Goal: Information Seeking & Learning: Learn about a topic

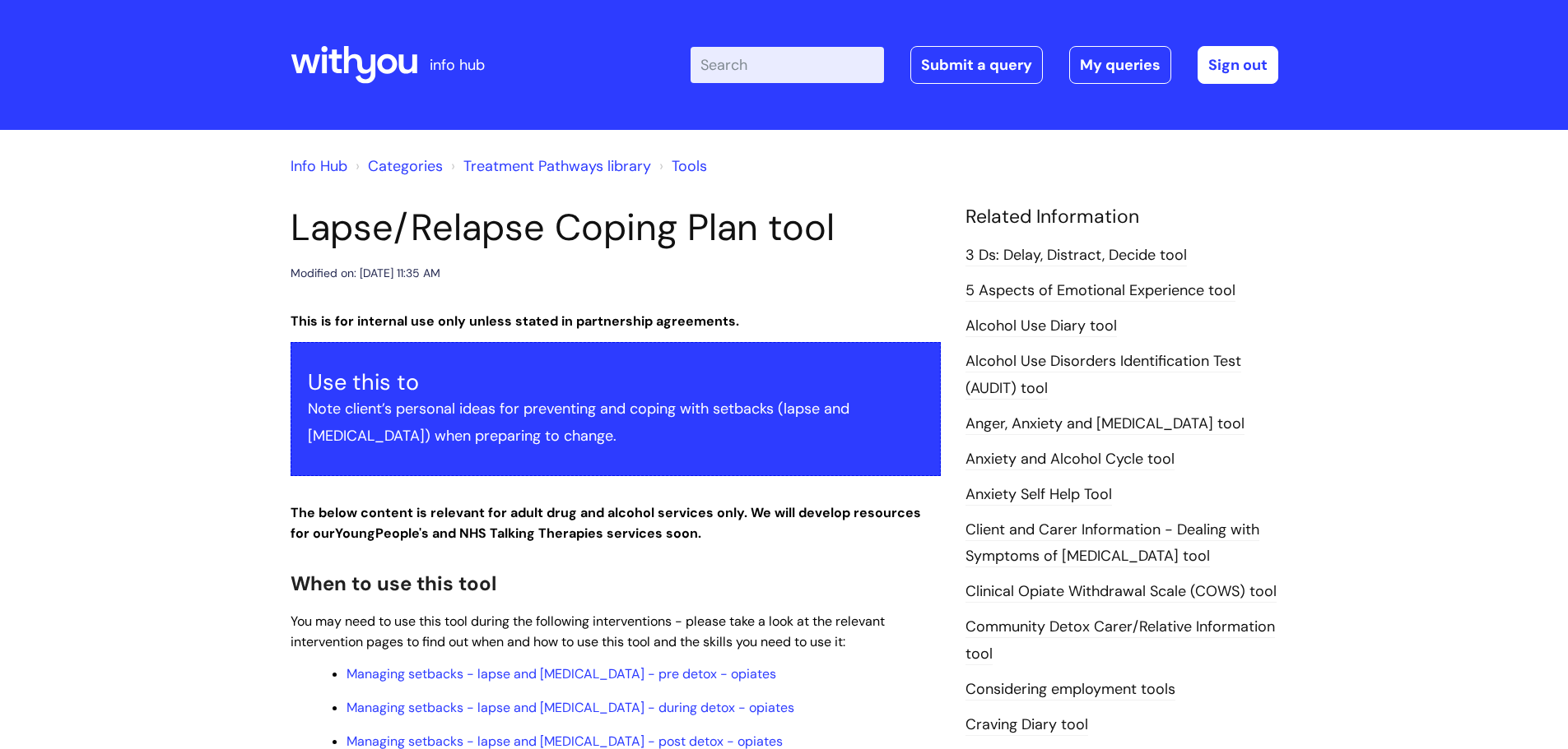
click at [794, 62] on input "Enter your search term here..." at bounding box center [787, 65] width 193 height 37
type input "poison"
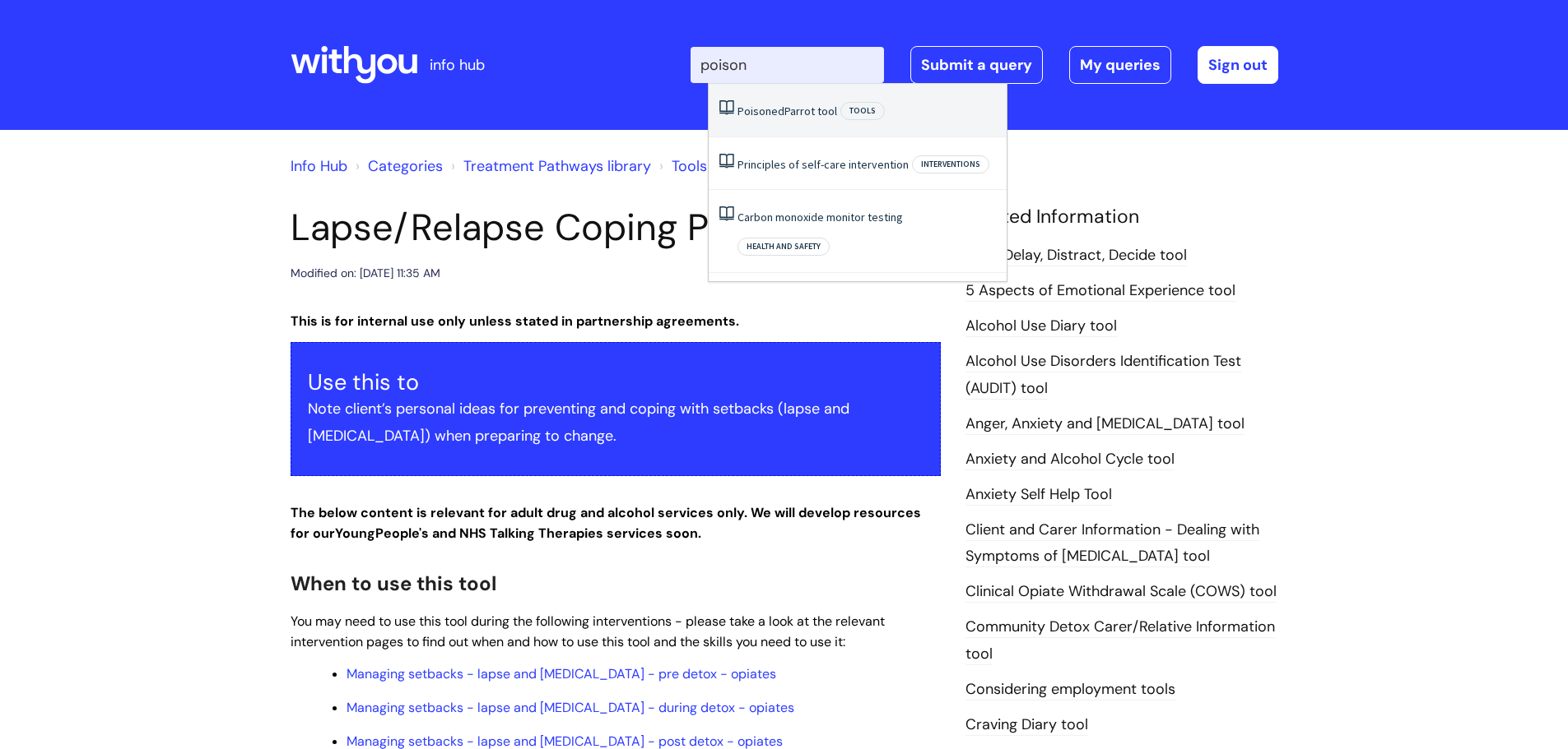
click at [805, 109] on link "Poisoned Parrot tool" at bounding box center [787, 111] width 100 height 14
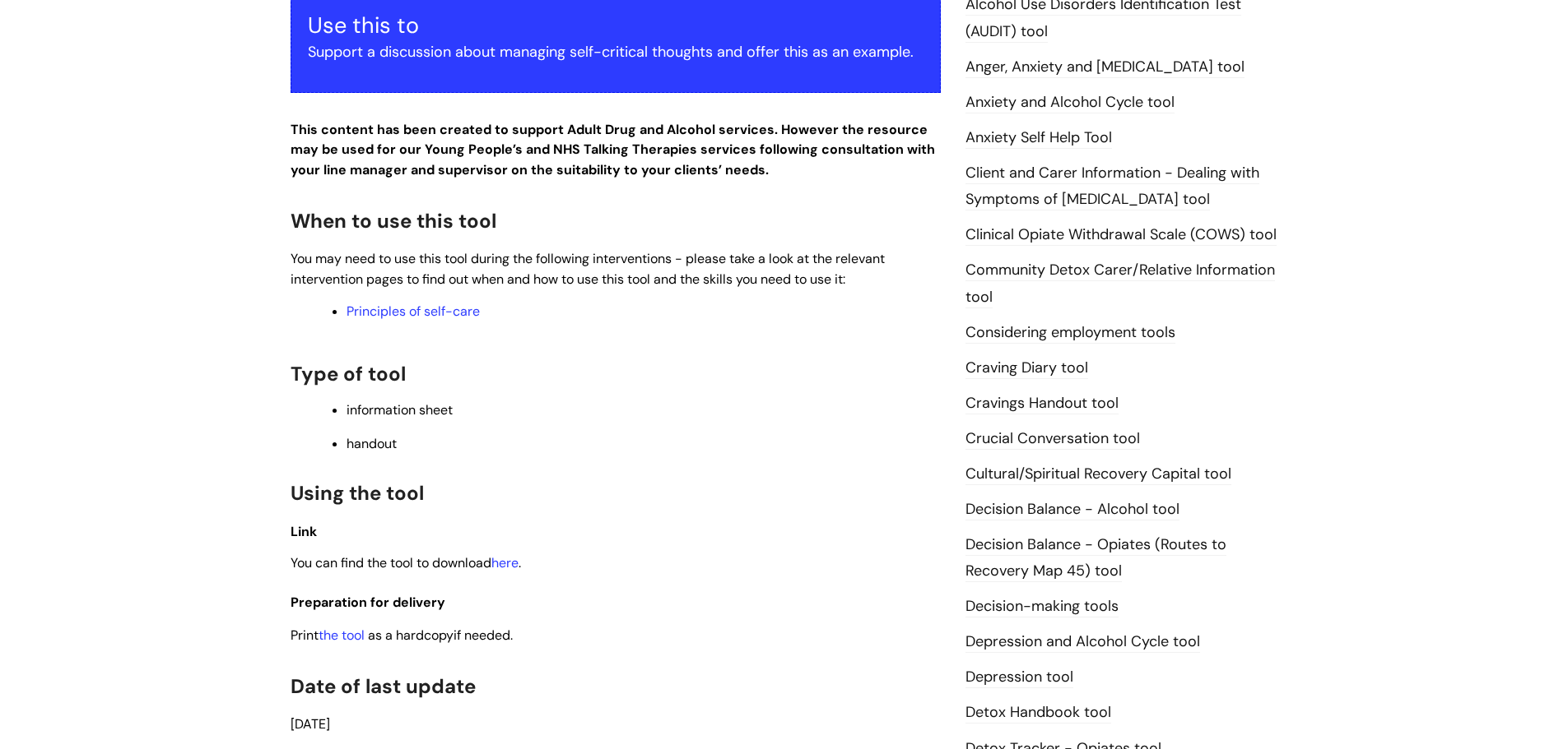
scroll to position [362, 0]
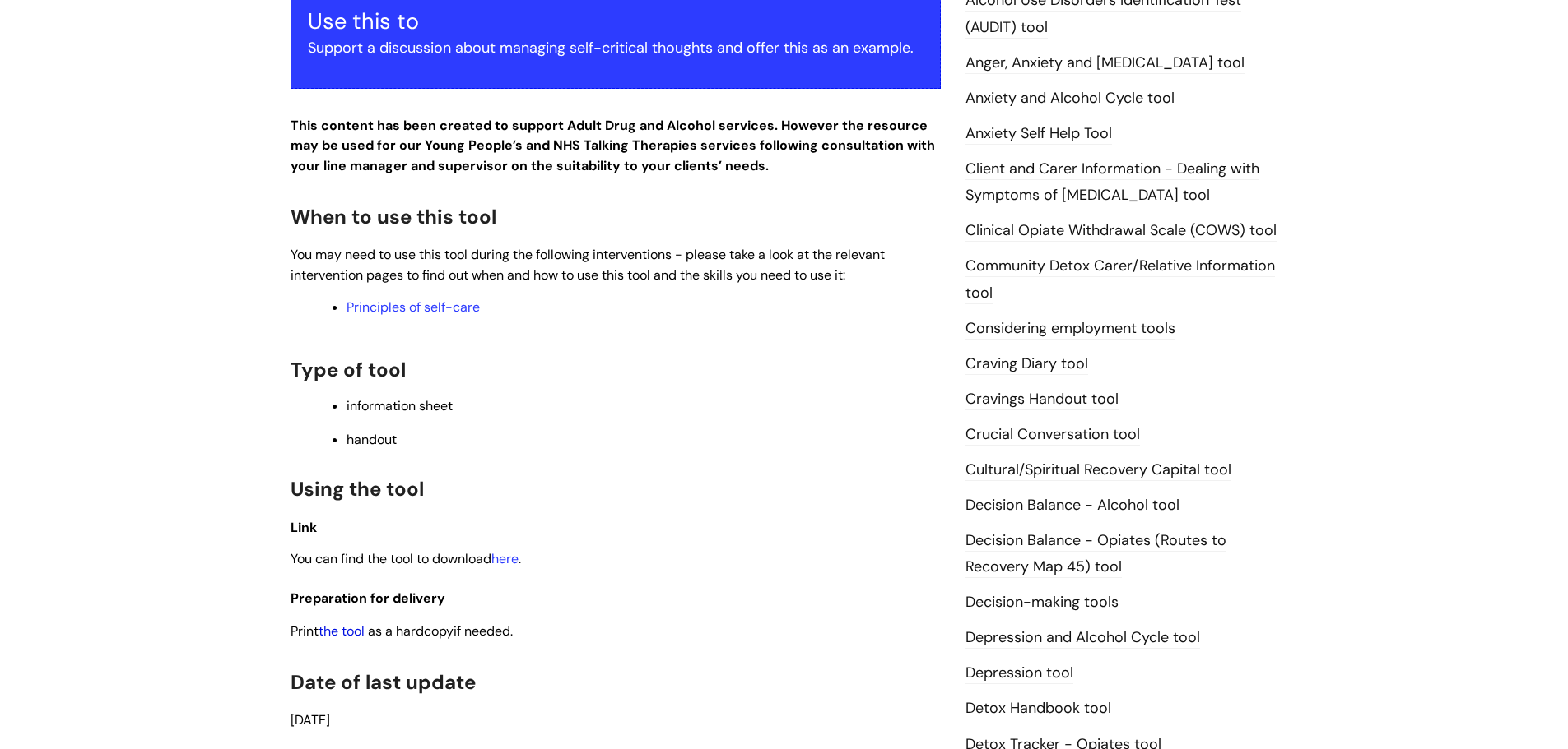
click at [354, 637] on link "the tool" at bounding box center [341, 632] width 46 height 17
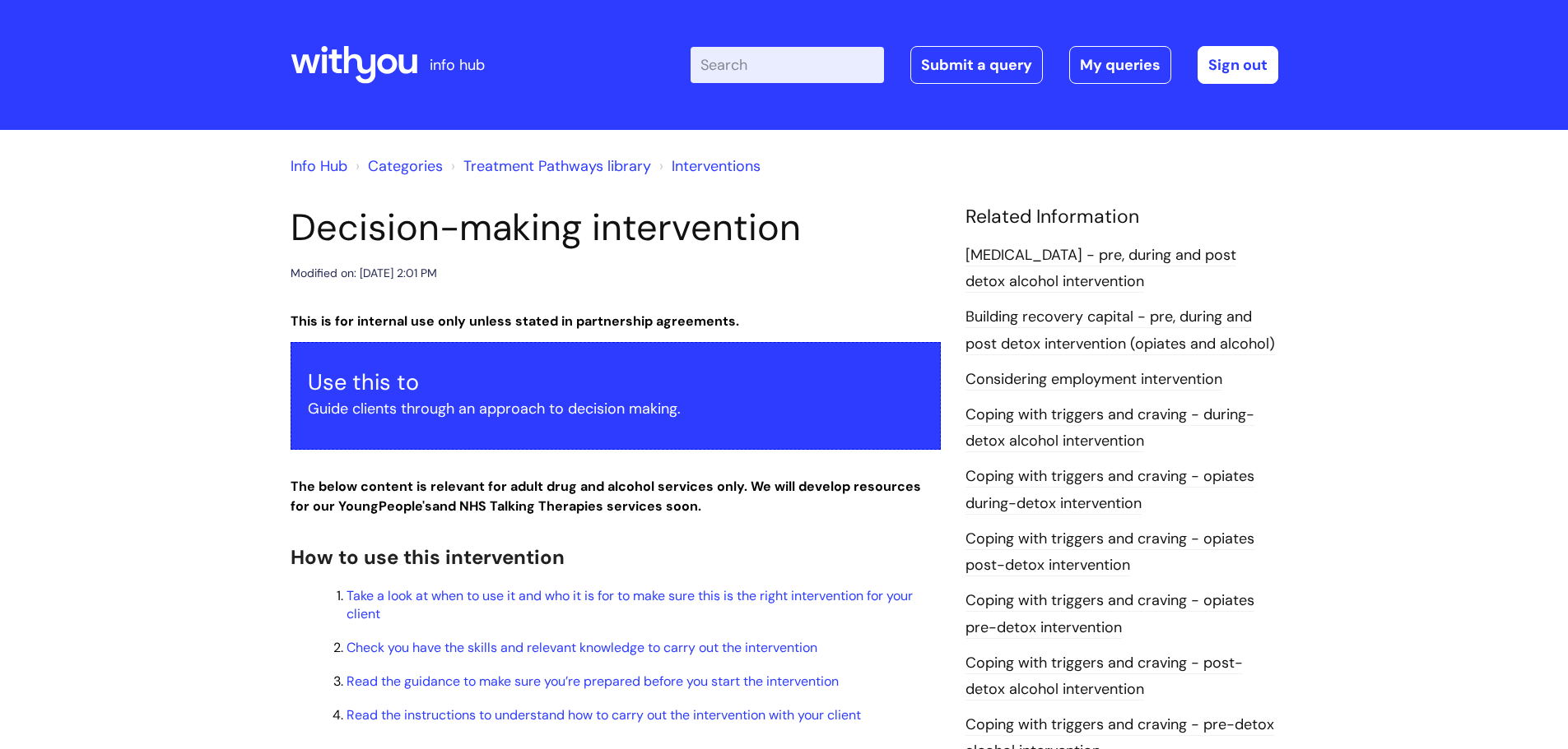
click at [803, 68] on input "Enter your search term here..." at bounding box center [787, 65] width 193 height 37
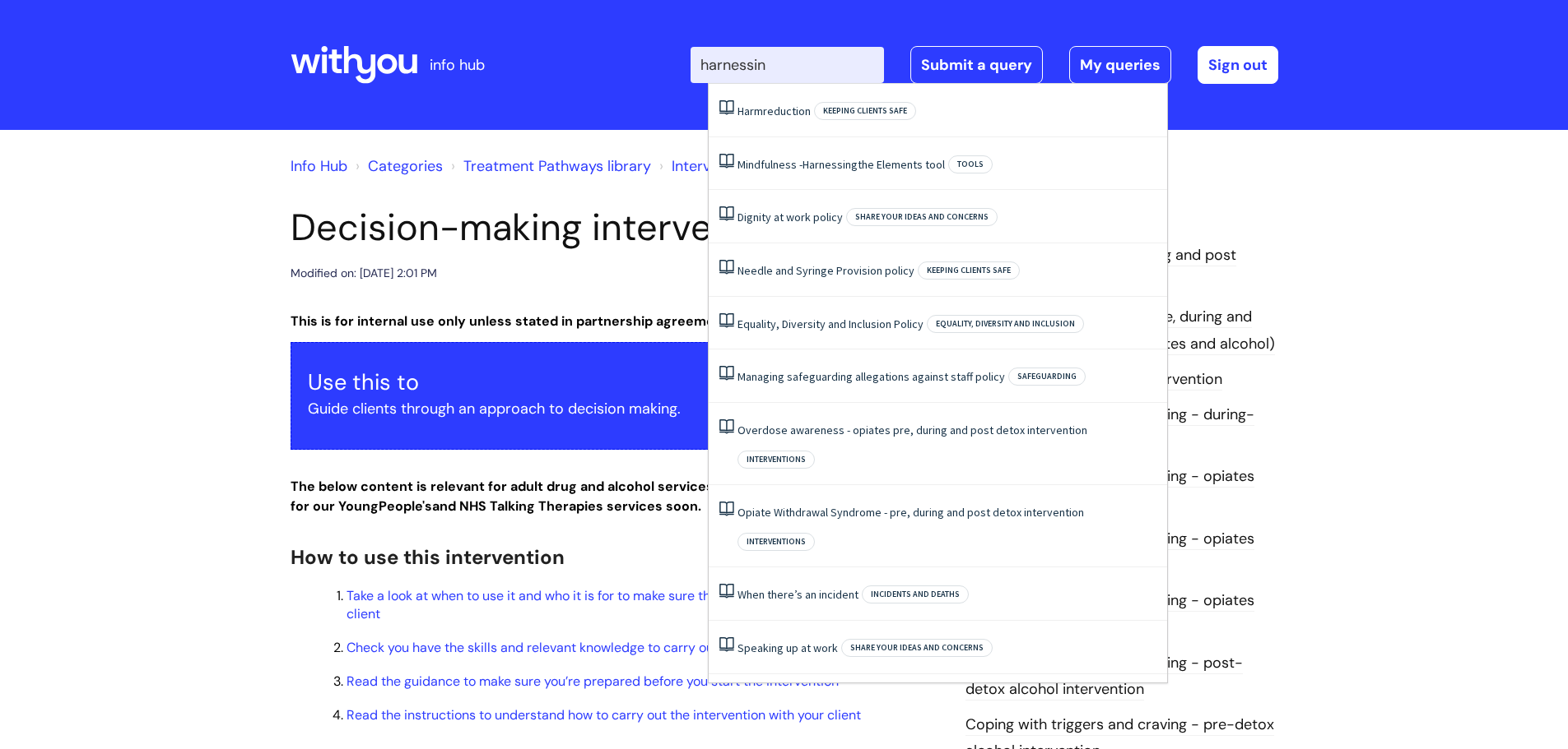
type input "harnessing"
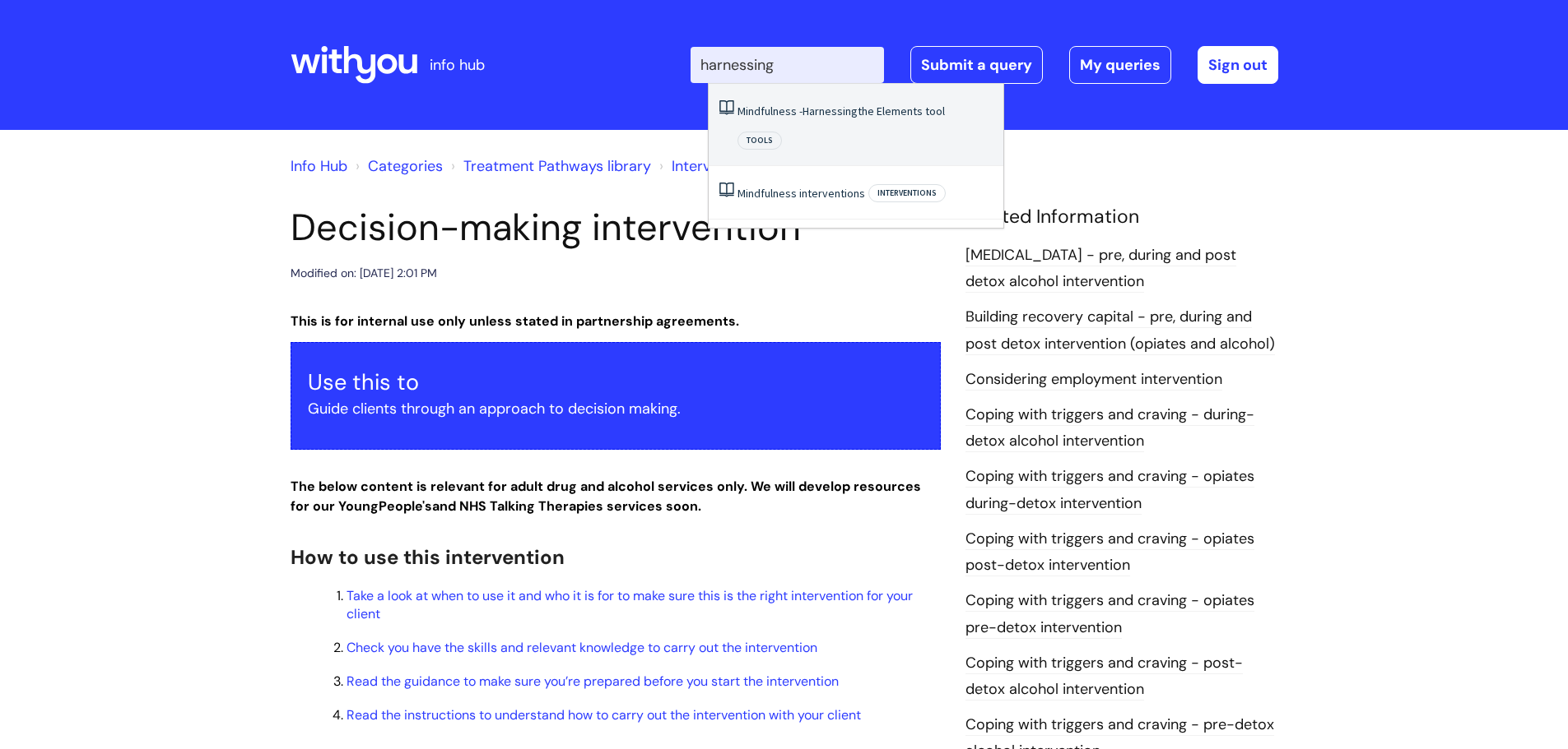
click at [838, 116] on span "Harnessing" at bounding box center [829, 111] width 55 height 14
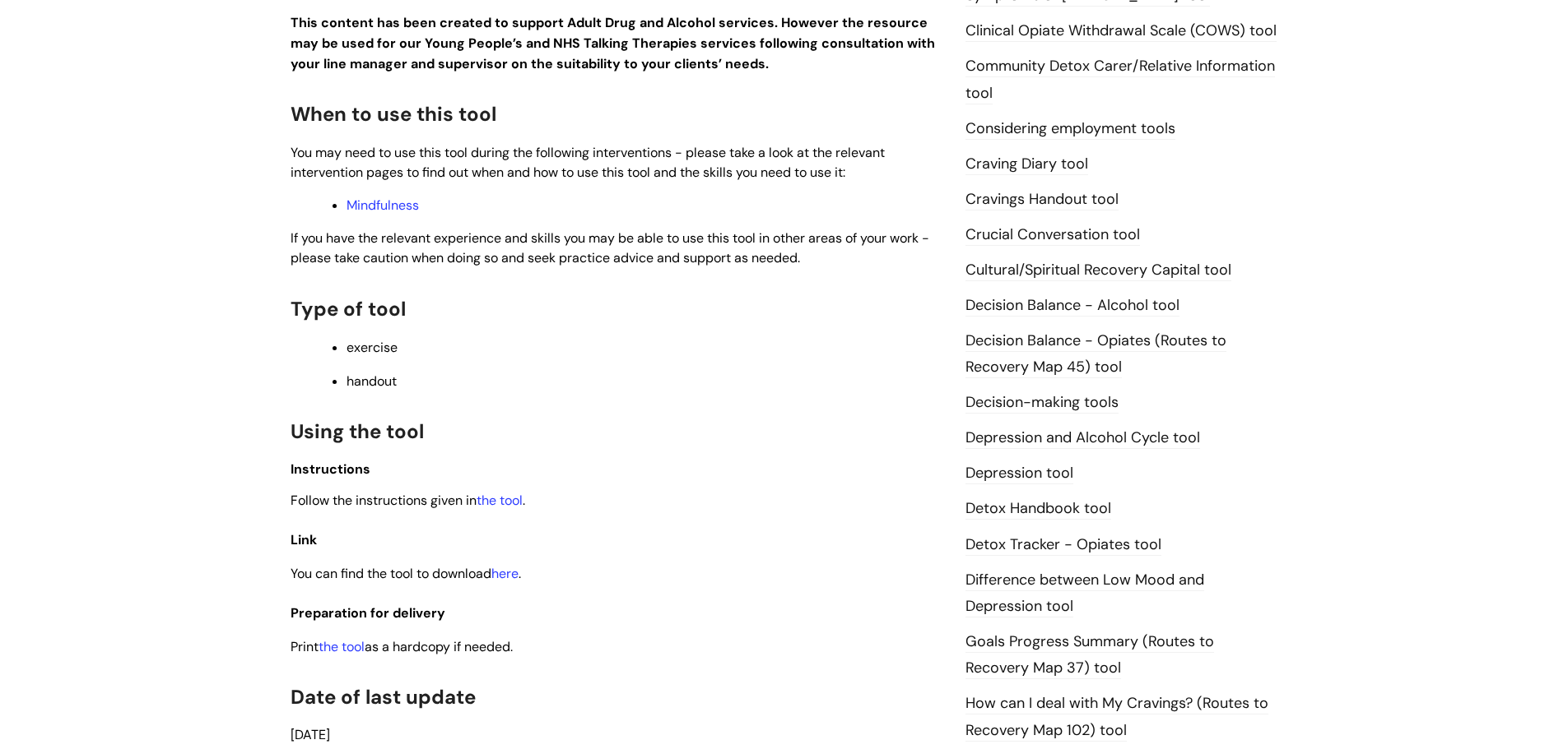
scroll to position [594, 0]
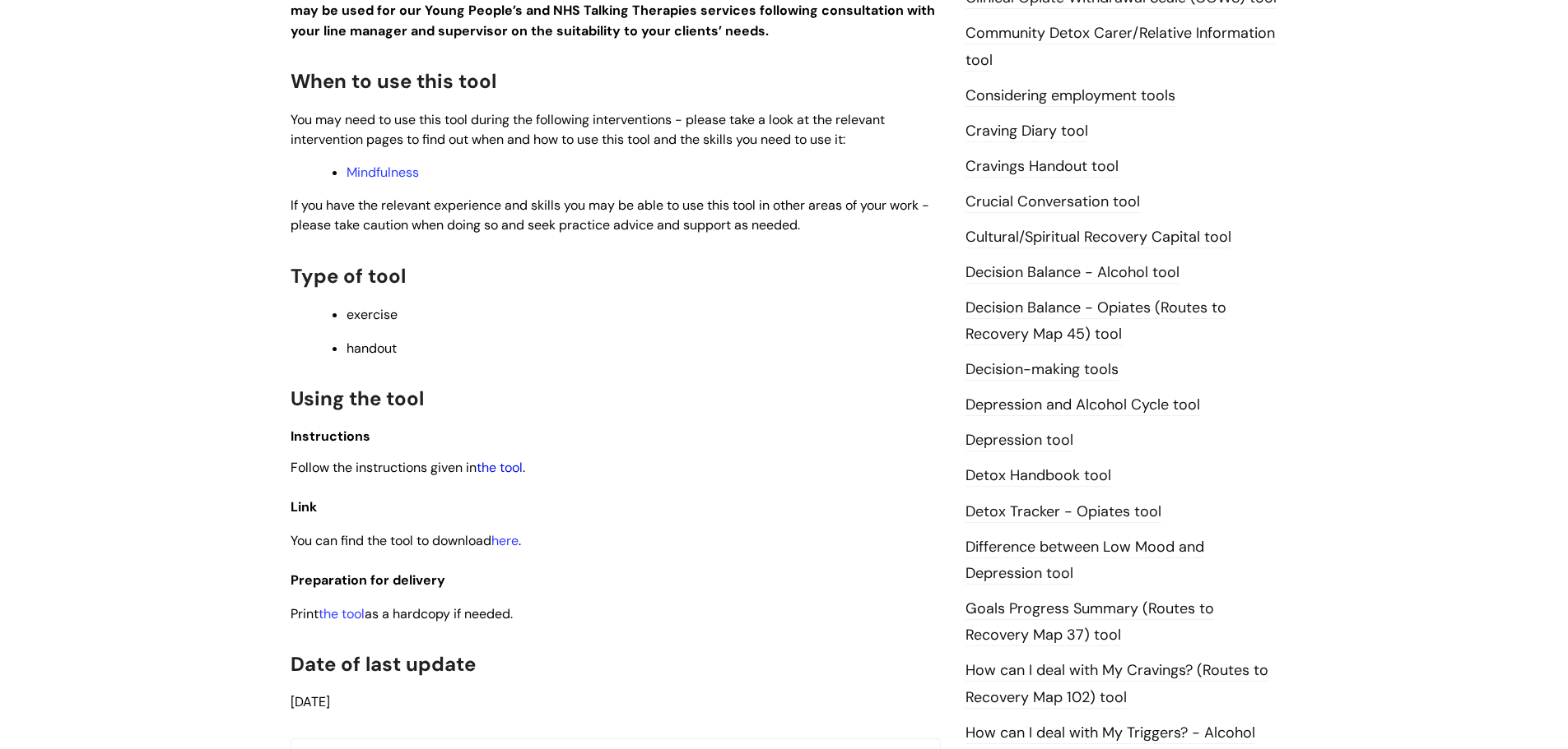
click at [519, 468] on link "the tool" at bounding box center [499, 467] width 46 height 17
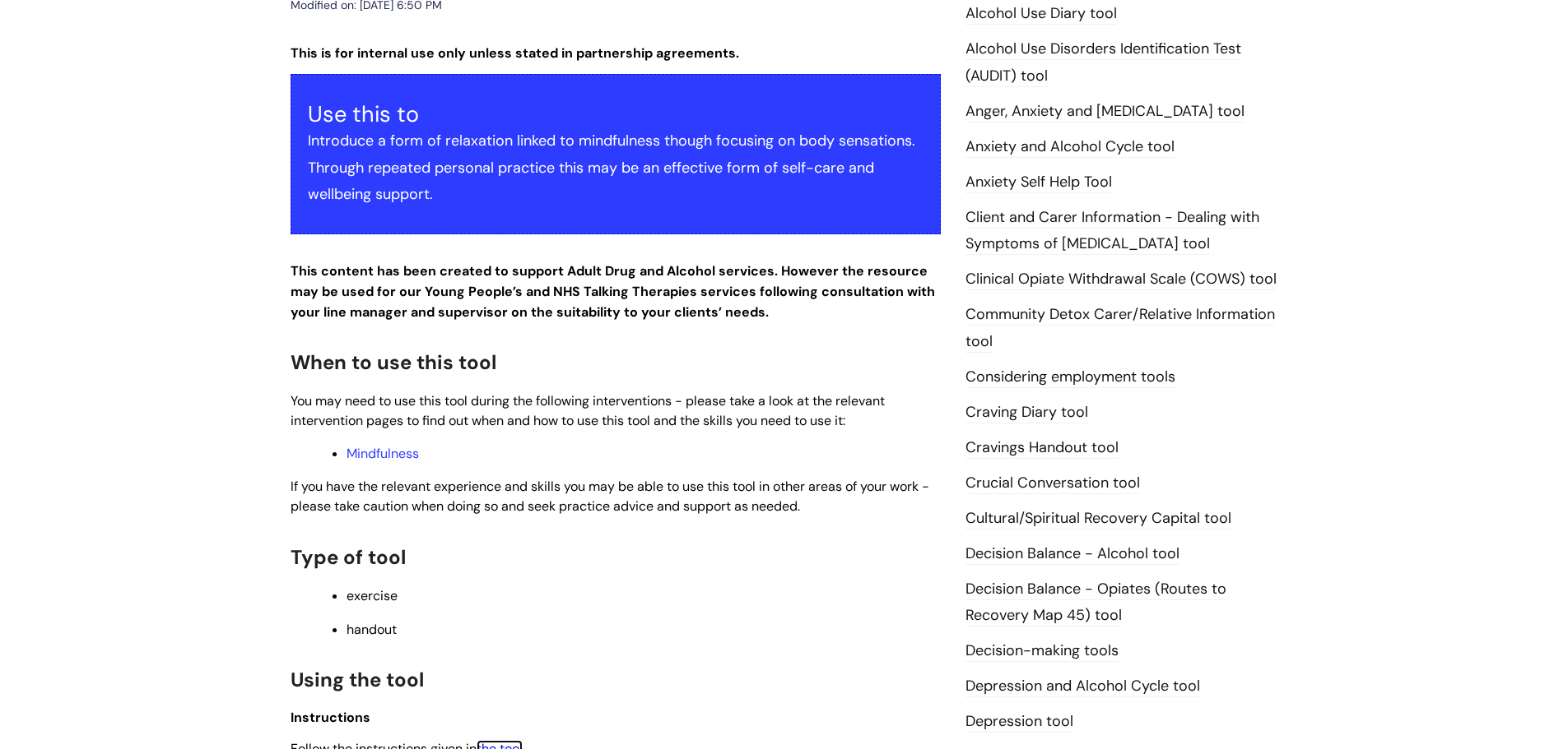
scroll to position [0, 0]
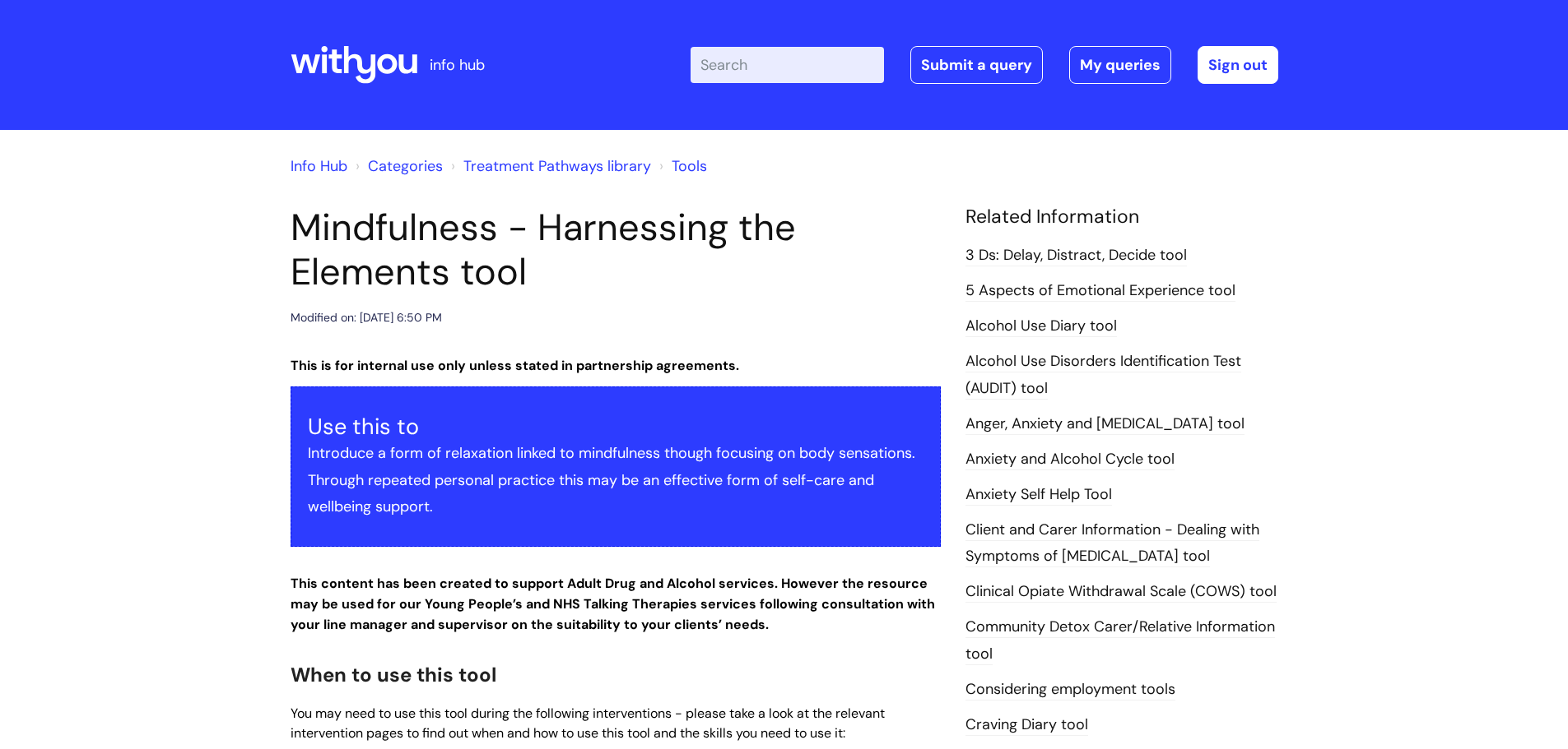
click at [757, 65] on input "Enter your search term here..." at bounding box center [787, 65] width 193 height 37
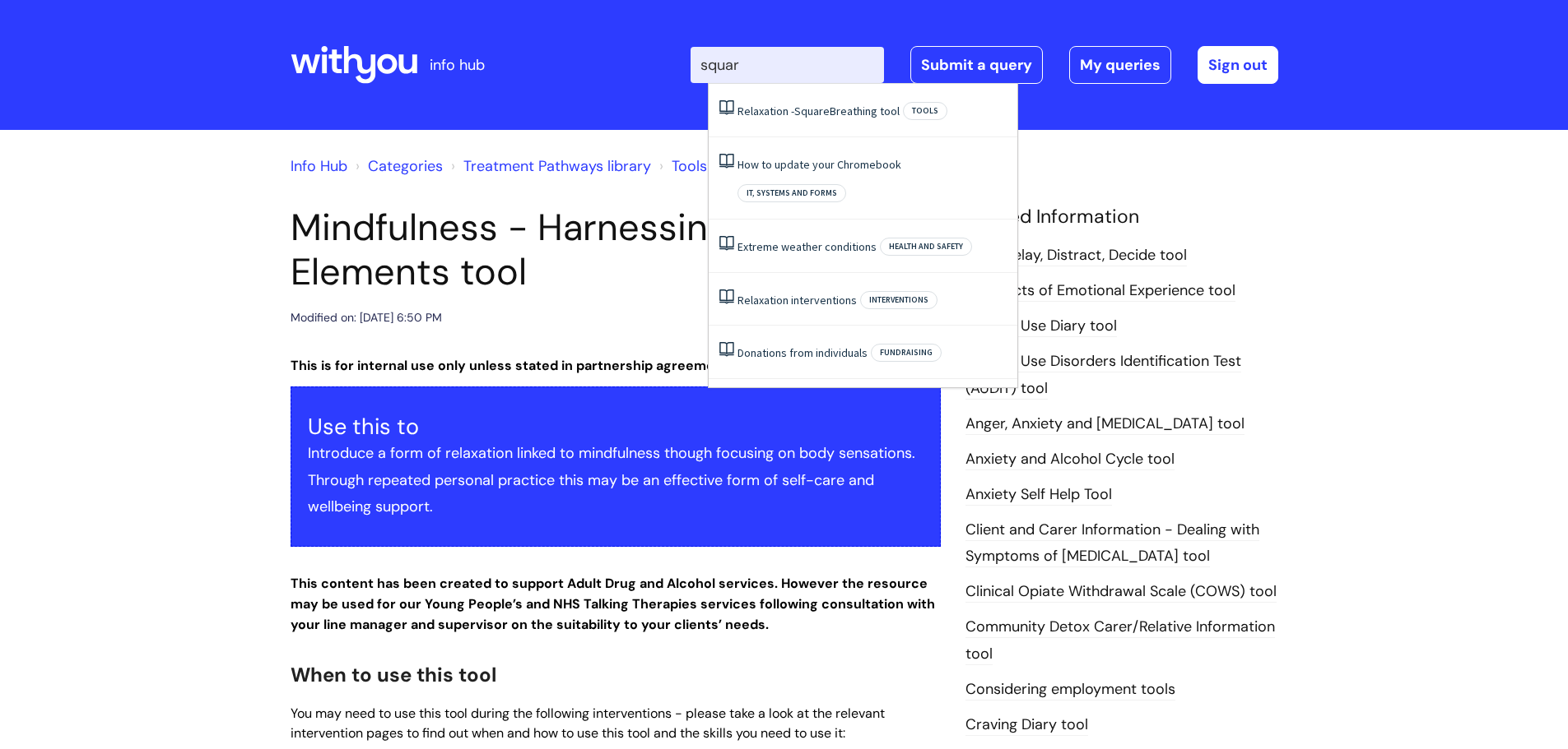
type input "square"
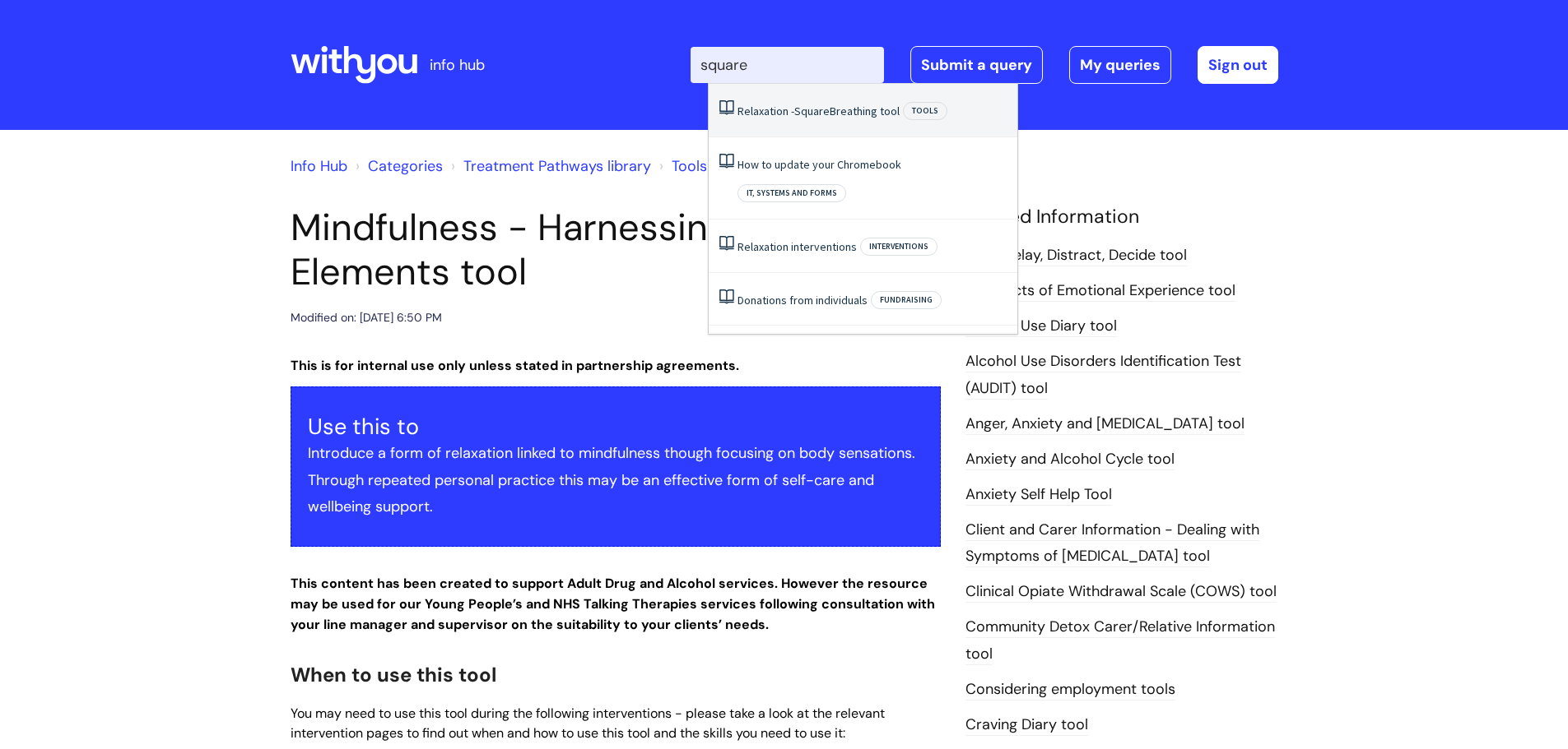
click at [818, 112] on span "Square" at bounding box center [811, 111] width 36 height 14
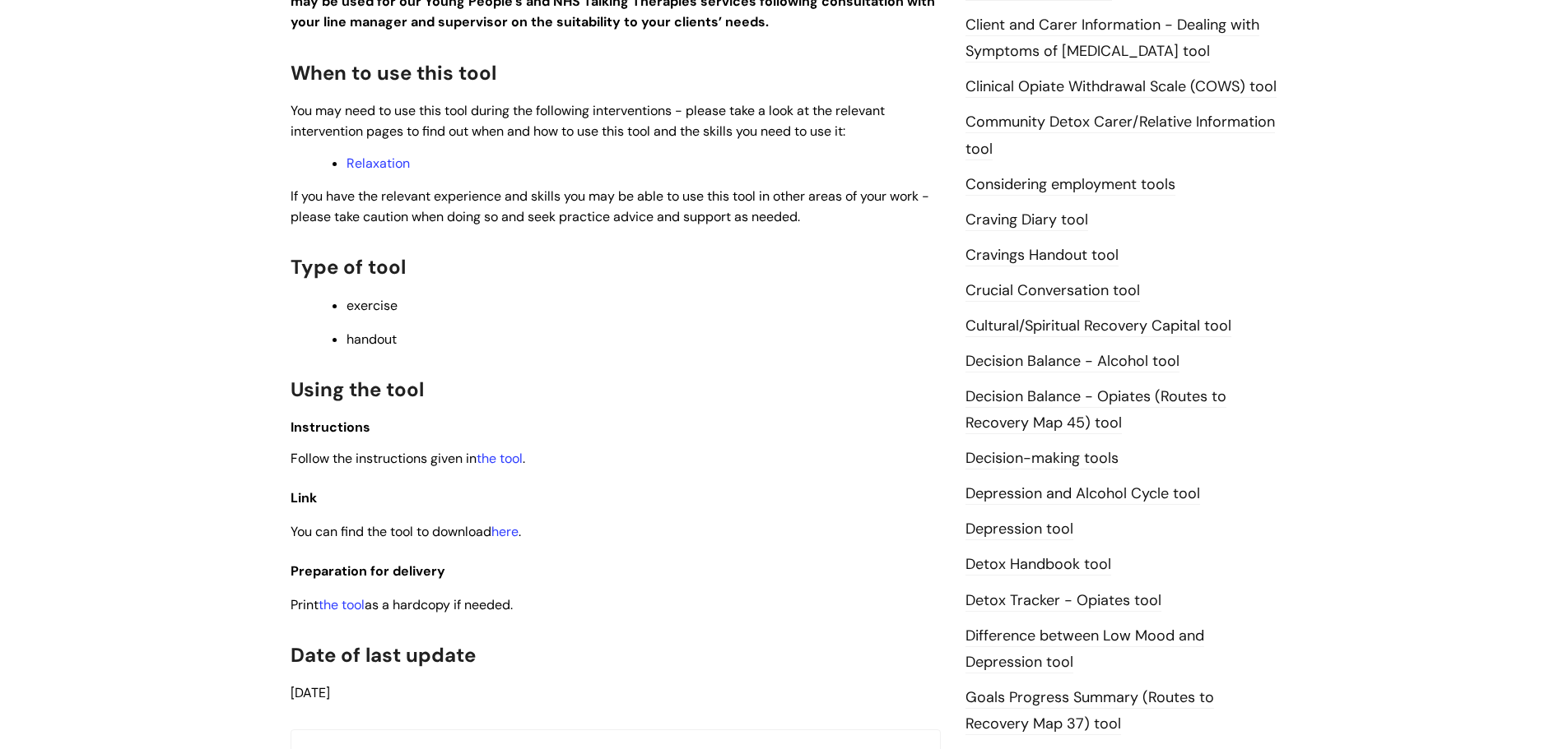
scroll to position [528, 0]
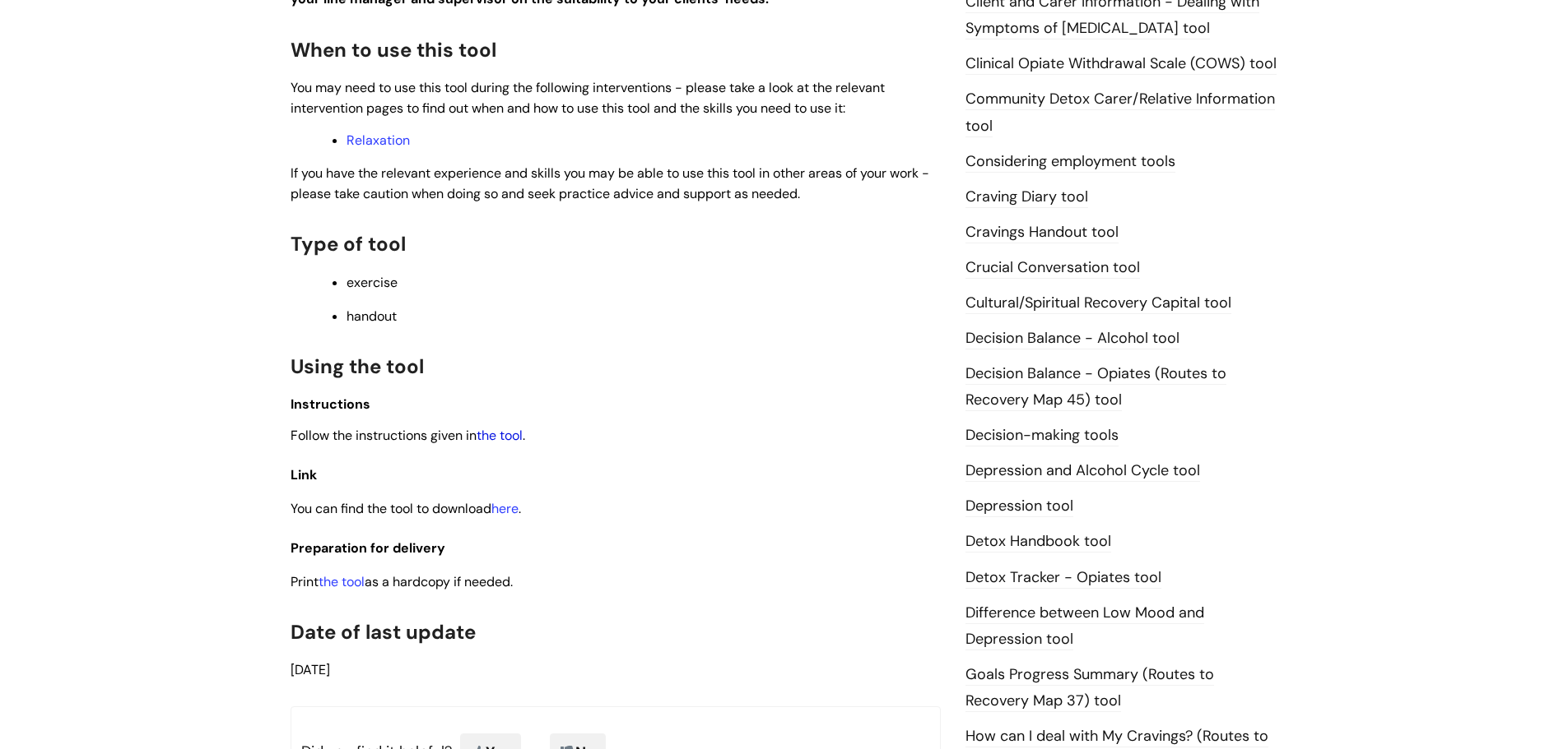
click at [516, 437] on link "the tool" at bounding box center [499, 436] width 46 height 17
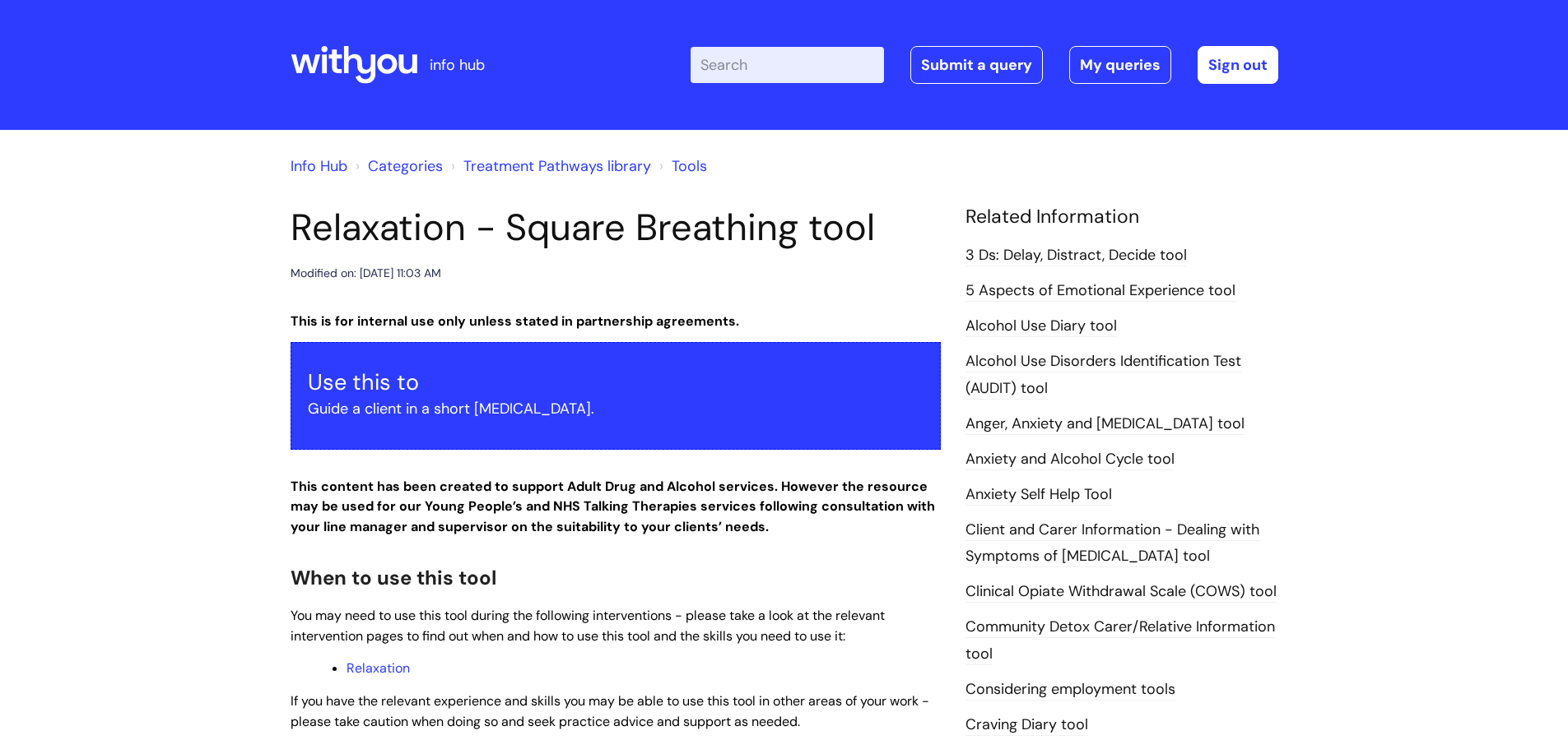
click at [785, 62] on input "Enter your search term here..." at bounding box center [787, 65] width 193 height 37
type input "smart"
click button "Search" at bounding box center [0, 0] width 0 height 0
